Goal: Information Seeking & Learning: Learn about a topic

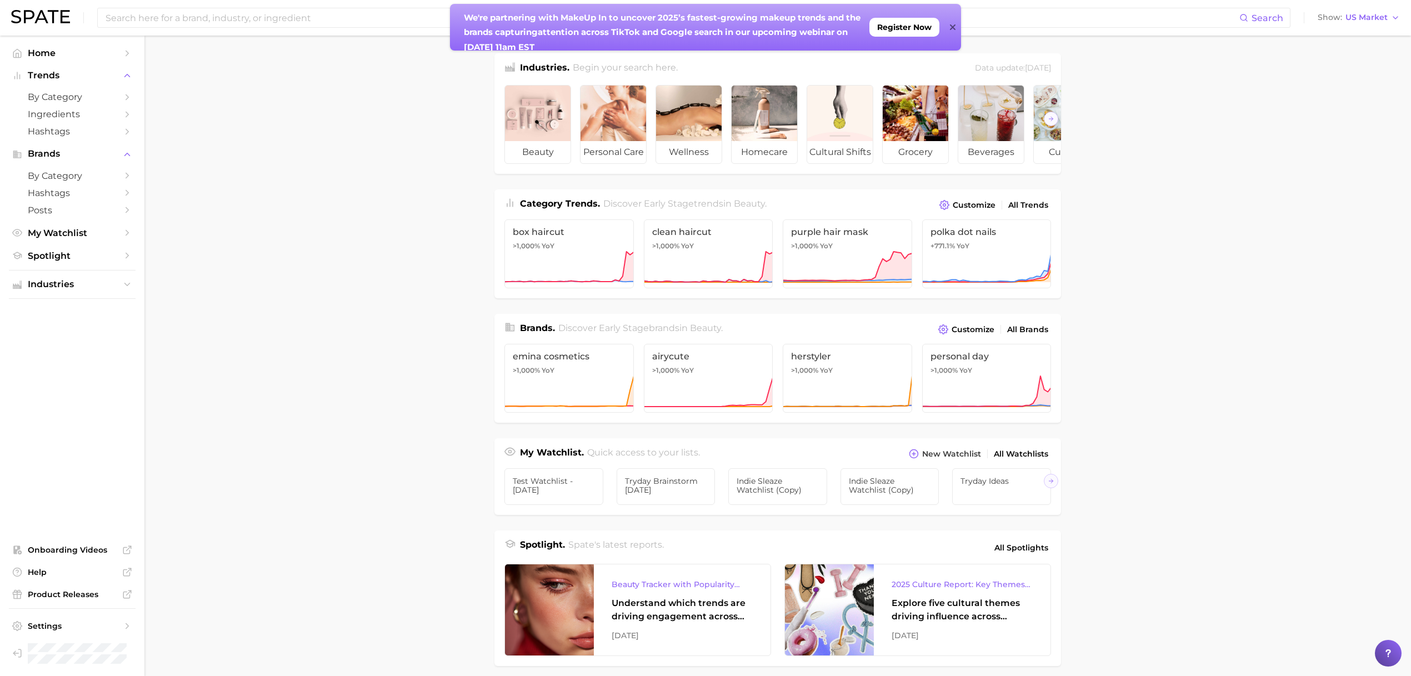
click at [951, 24] on icon at bounding box center [953, 27] width 6 height 9
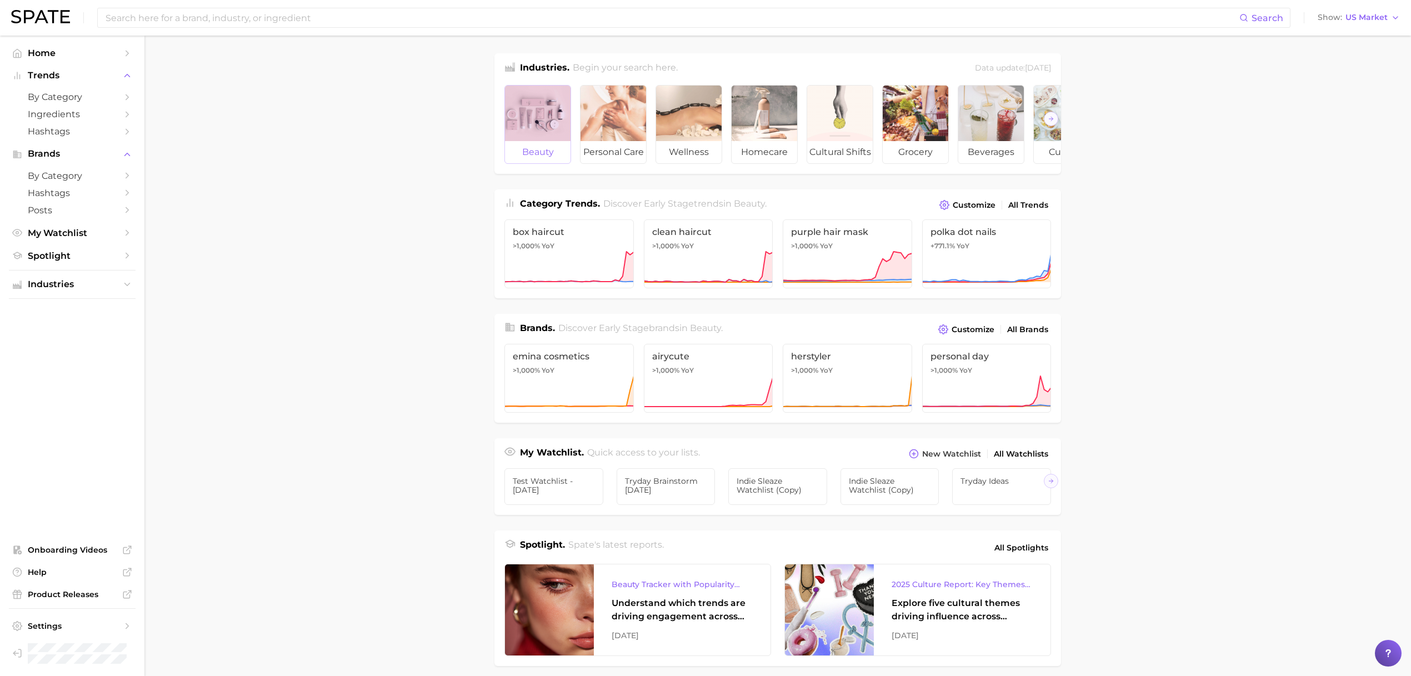
click at [549, 122] on div at bounding box center [538, 114] width 66 height 56
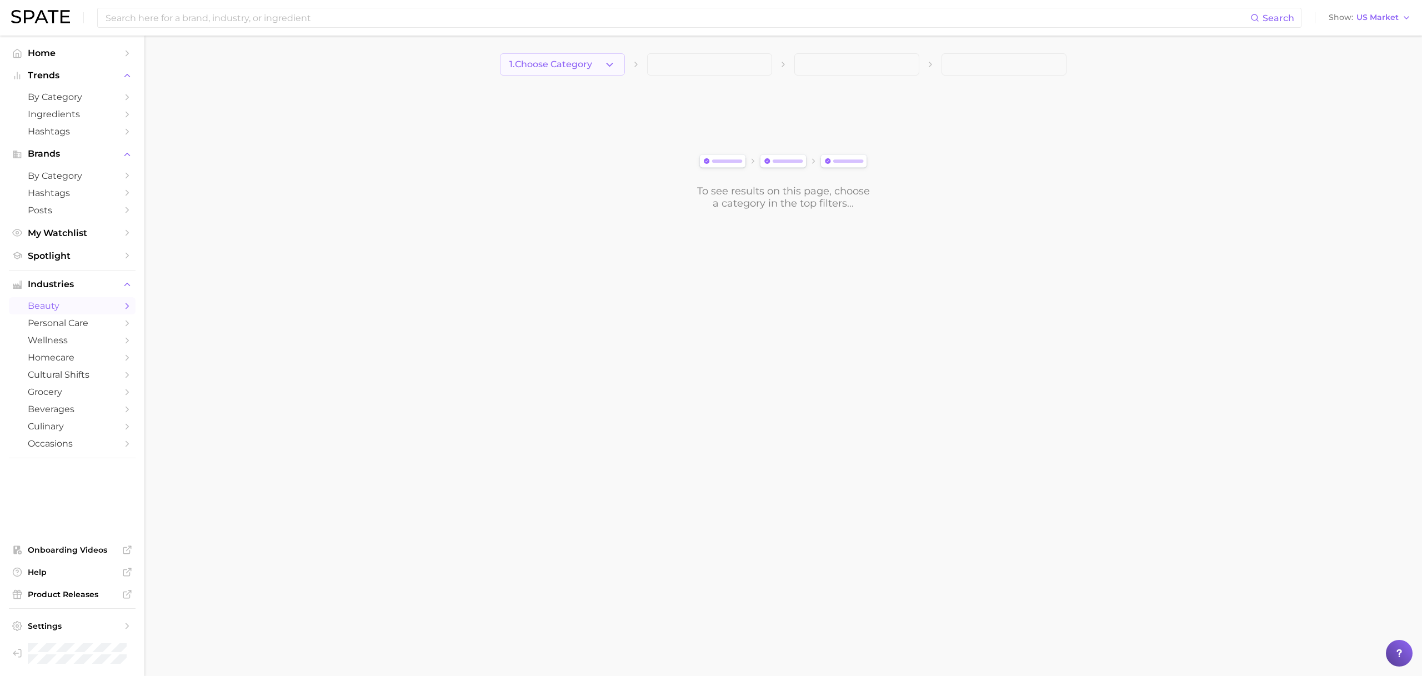
click at [551, 58] on button "1. Choose Category" at bounding box center [562, 64] width 125 height 22
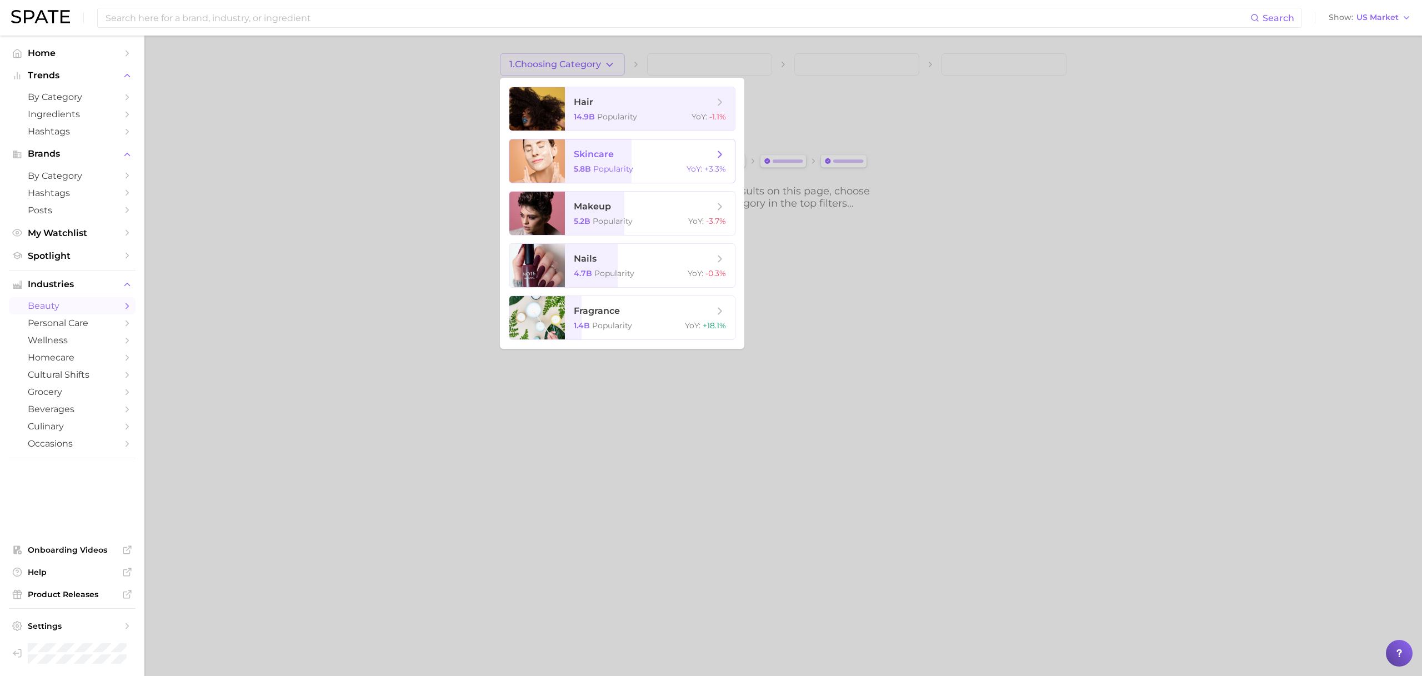
click at [571, 157] on span "skincare 5.8b Popularity YoY : +3.3%" at bounding box center [650, 160] width 170 height 43
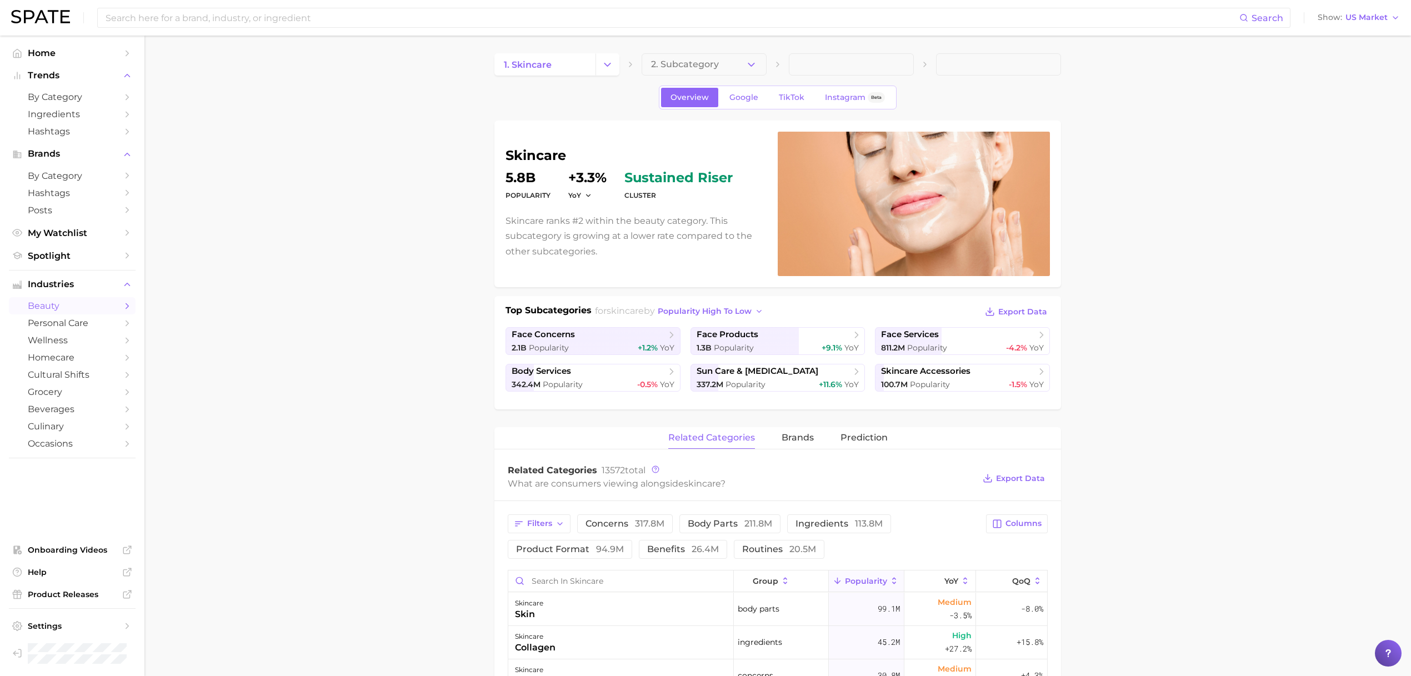
click at [796, 86] on div "Overview Google TikTok Instagram Beta" at bounding box center [778, 98] width 238 height 24
click at [795, 89] on link "TikTok" at bounding box center [791, 97] width 44 height 19
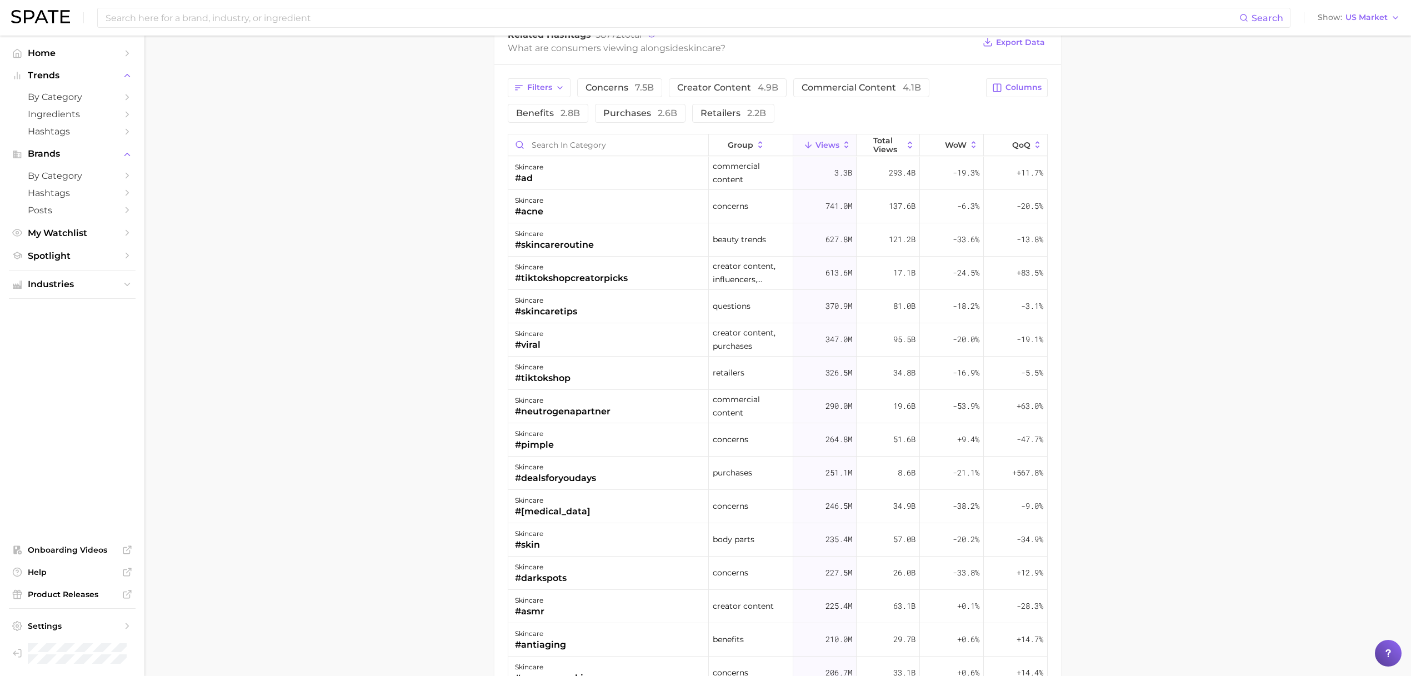
scroll to position [812, 0]
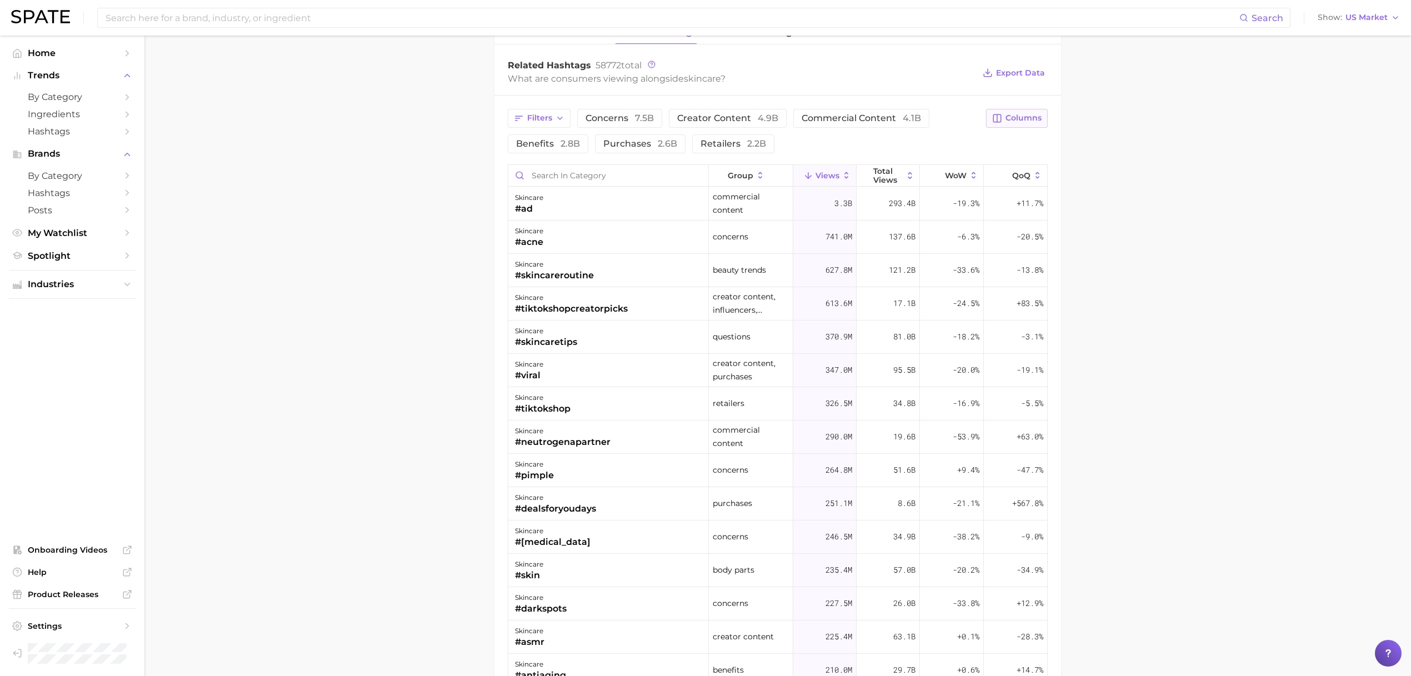
click at [1019, 114] on span "Columns" at bounding box center [1024, 117] width 36 height 9
click at [901, 291] on span "increase YoY" at bounding box center [921, 288] width 57 height 9
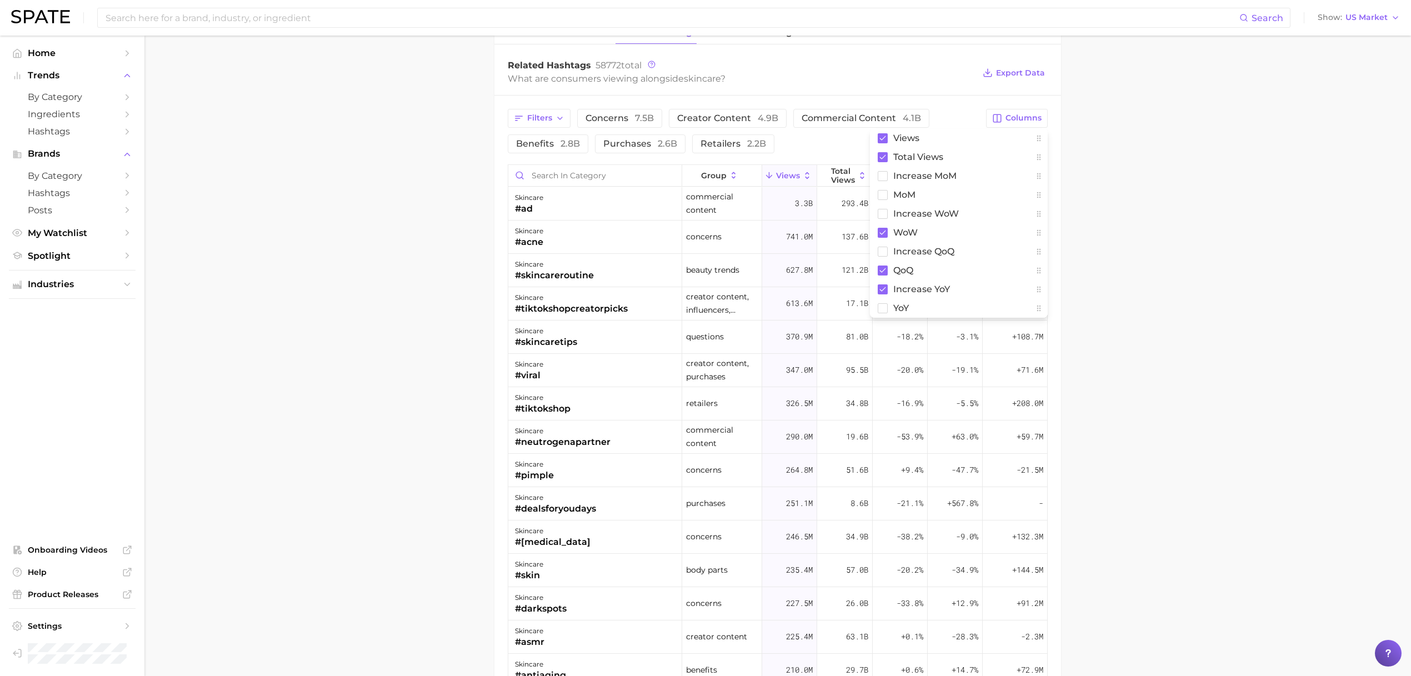
click at [407, 319] on main "1. skincare 2. Subcategory Overview Google TikTok Instagram Beta skincare Views…" at bounding box center [777, 66] width 1267 height 1686
click at [1033, 172] on icon at bounding box center [1038, 176] width 10 height 10
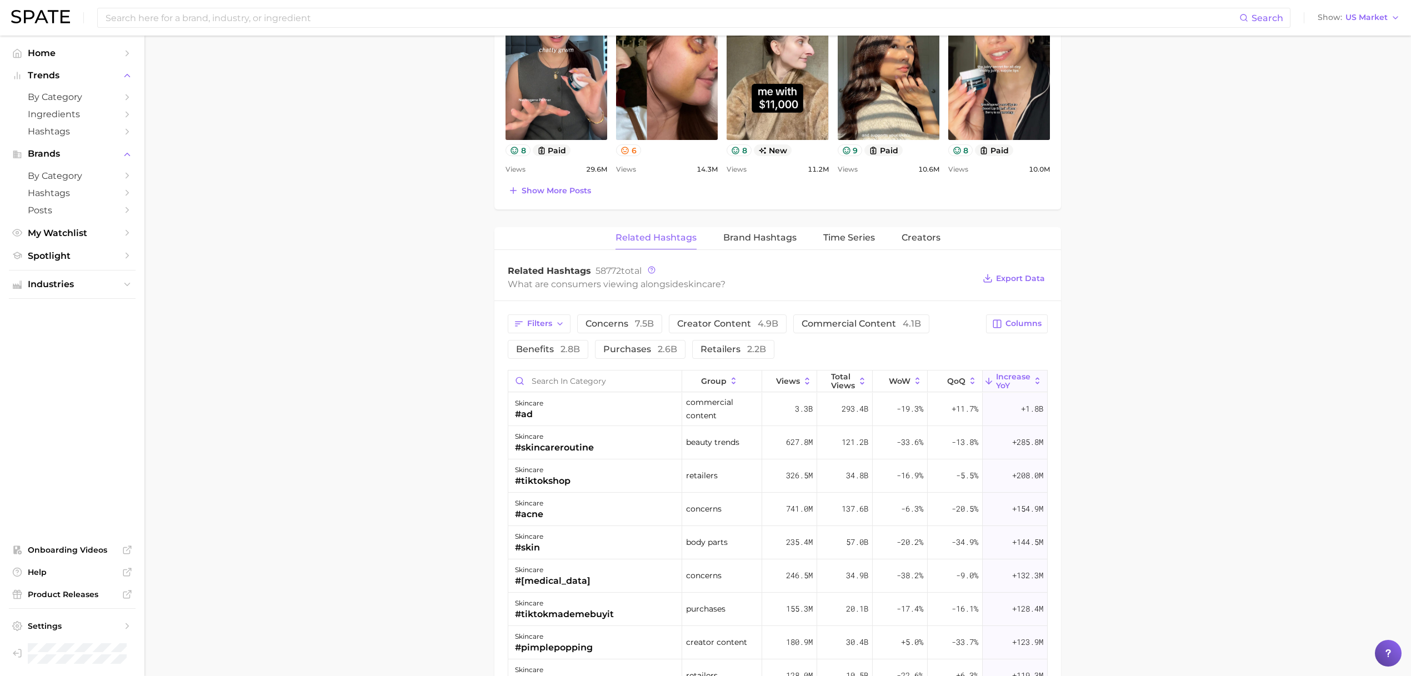
scroll to position [607, 0]
